Goal: Browse casually

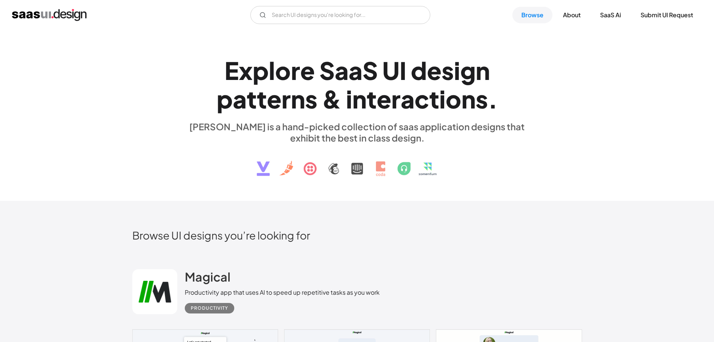
scroll to position [150, 0]
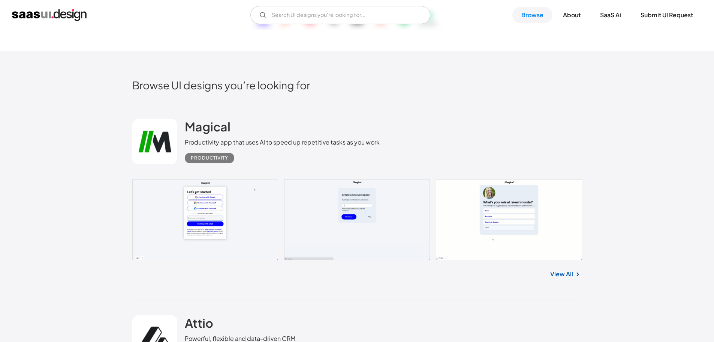
click at [562, 275] on link "View All" at bounding box center [561, 273] width 23 height 9
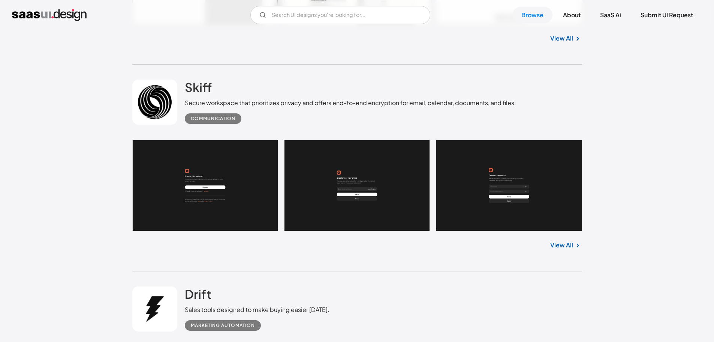
scroll to position [581, 0]
click at [561, 244] on link "View All" at bounding box center [561, 244] width 23 height 9
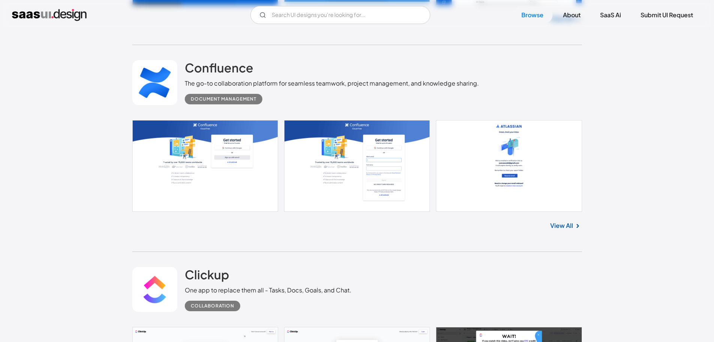
scroll to position [1614, 0]
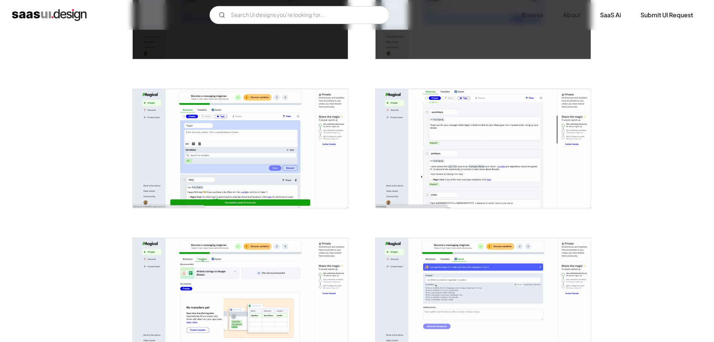
scroll to position [818, 0]
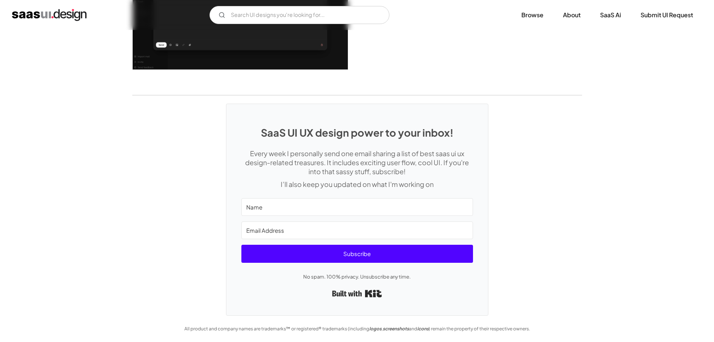
scroll to position [1556, 0]
